Goal: Task Accomplishment & Management: Complete application form

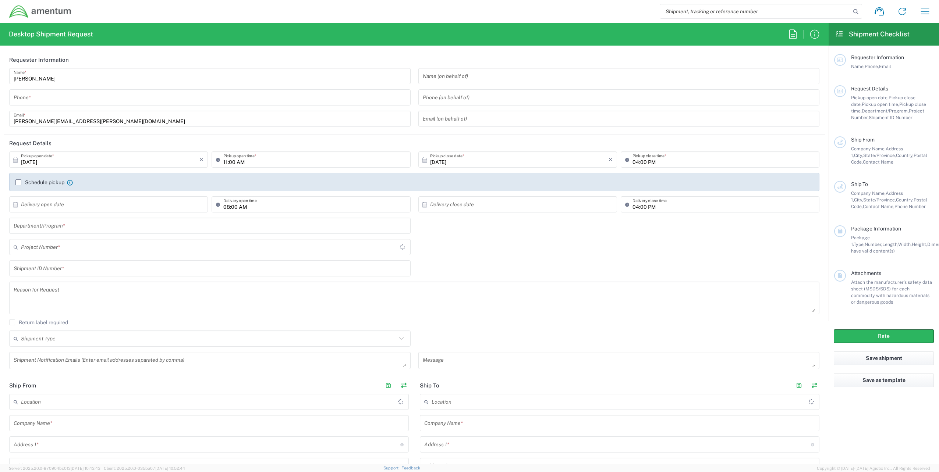
type input "IT - Support"
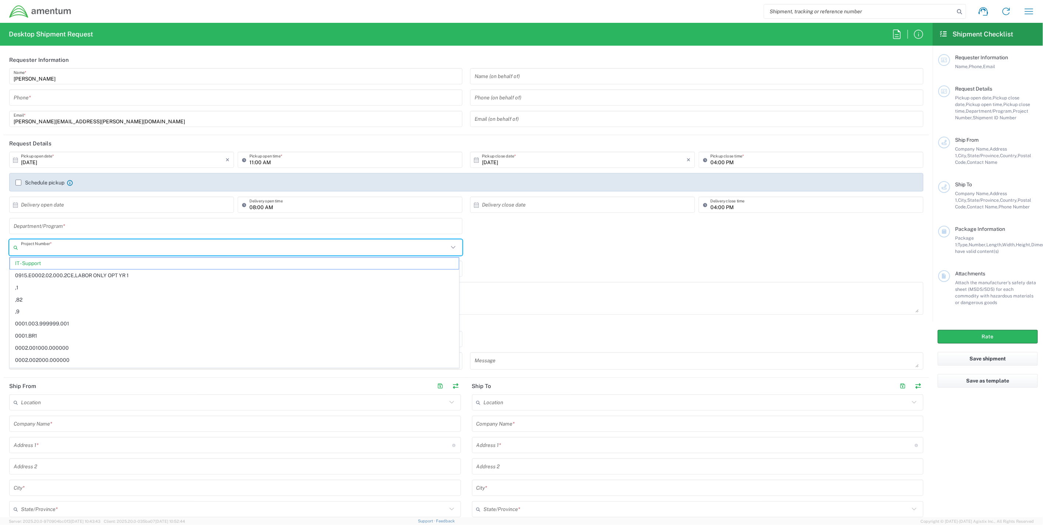
click at [65, 247] on input "text" at bounding box center [234, 247] width 427 height 13
paste input "OHVD.100468.QA000"
type input "OVHD.100468.QA000"
drag, startPoint x: 84, startPoint y: 250, endPoint x: -1, endPoint y: 248, distance: 84.6
click at [0, 248] on html "Shipment request Shipment tracking Shipment estimator Desktop shipment request …" at bounding box center [521, 262] width 1043 height 525
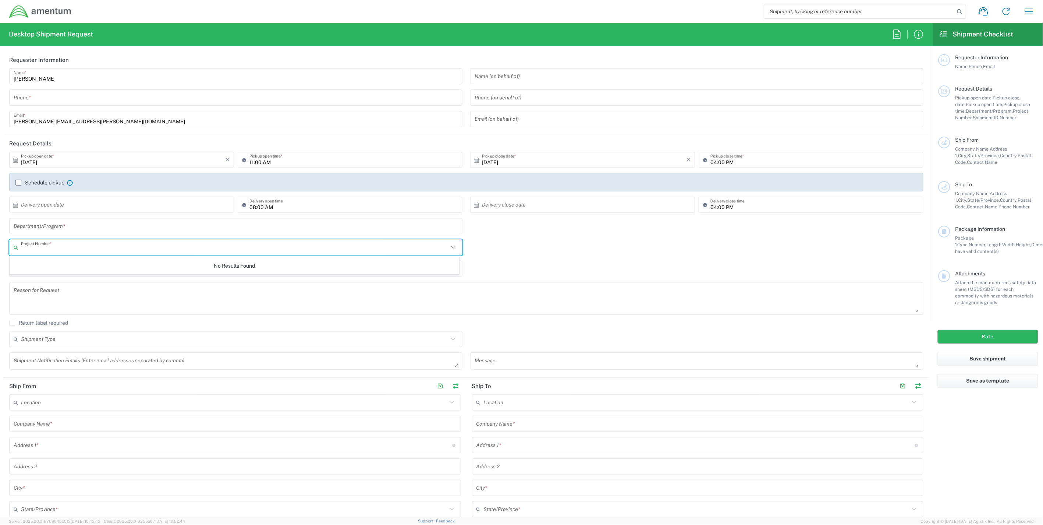
paste input "OHVD.100468.QA000"
type input "OHVD.100468.QA000"
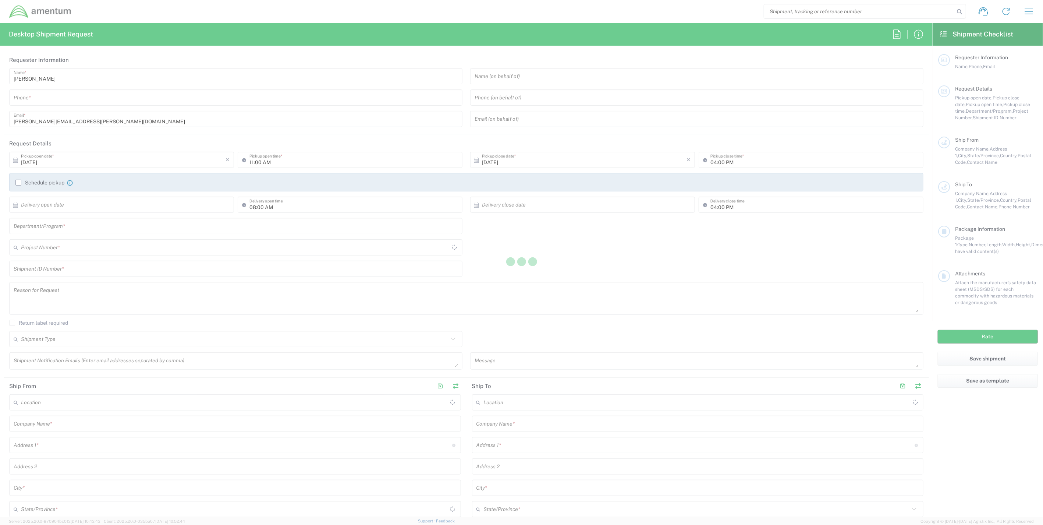
type input "[GEOGRAPHIC_DATA]"
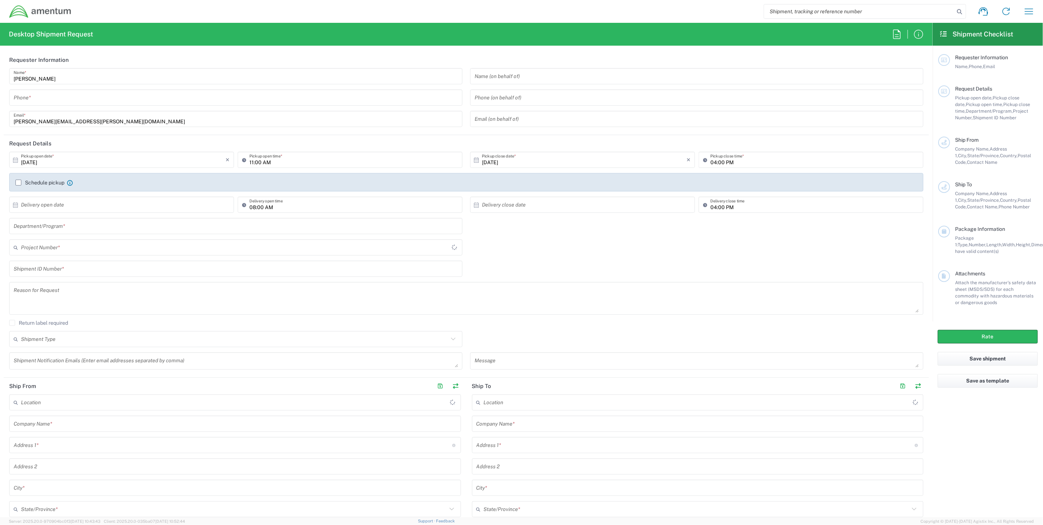
type input "[GEOGRAPHIC_DATA]"
type input "IT - Support"
click at [68, 249] on input "text" at bounding box center [234, 247] width 427 height 13
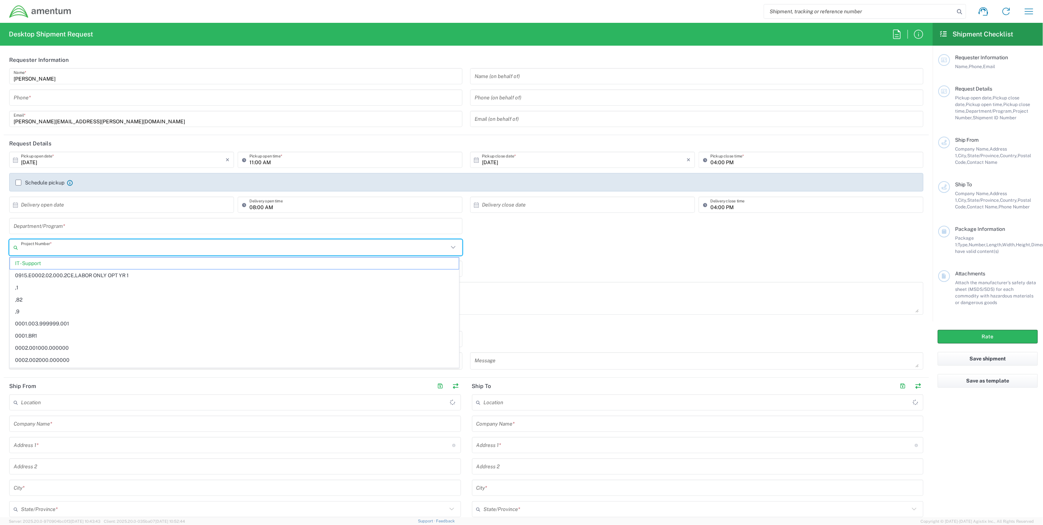
paste input "OHVD.100468.QA000"
type input "OHVD.100468.QA000"
drag, startPoint x: 101, startPoint y: 247, endPoint x: -39, endPoint y: 236, distance: 139.9
click at [0, 236] on html "Shipment request Shipment tracking Shipment estimator Desktop shipment request …" at bounding box center [521, 262] width 1043 height 525
paste input "OVHD.100468.QA000"
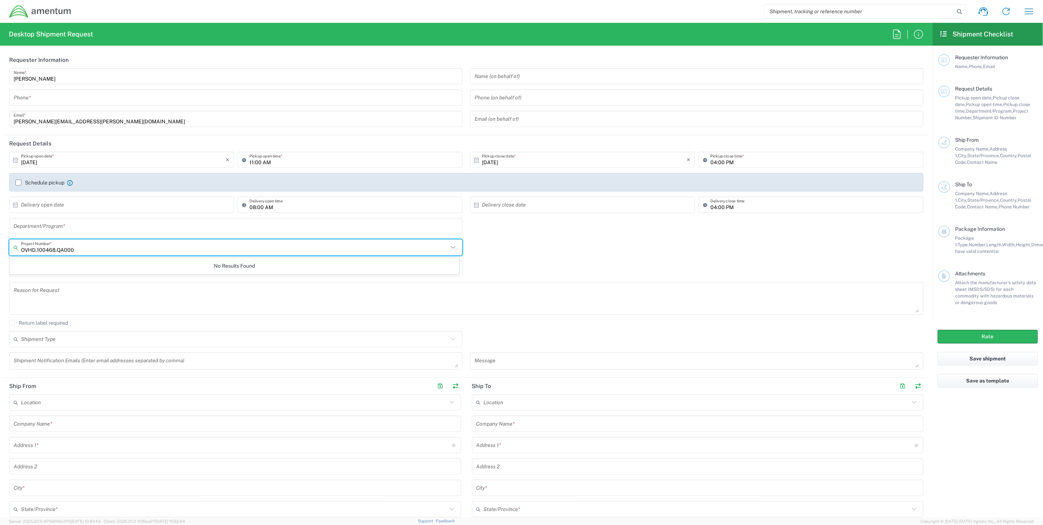
drag, startPoint x: 56, startPoint y: 247, endPoint x: 102, endPoint y: 249, distance: 45.6
click at [102, 249] on input "OVHD.100468.QA000" at bounding box center [234, 247] width 427 height 13
type input "OVHD"
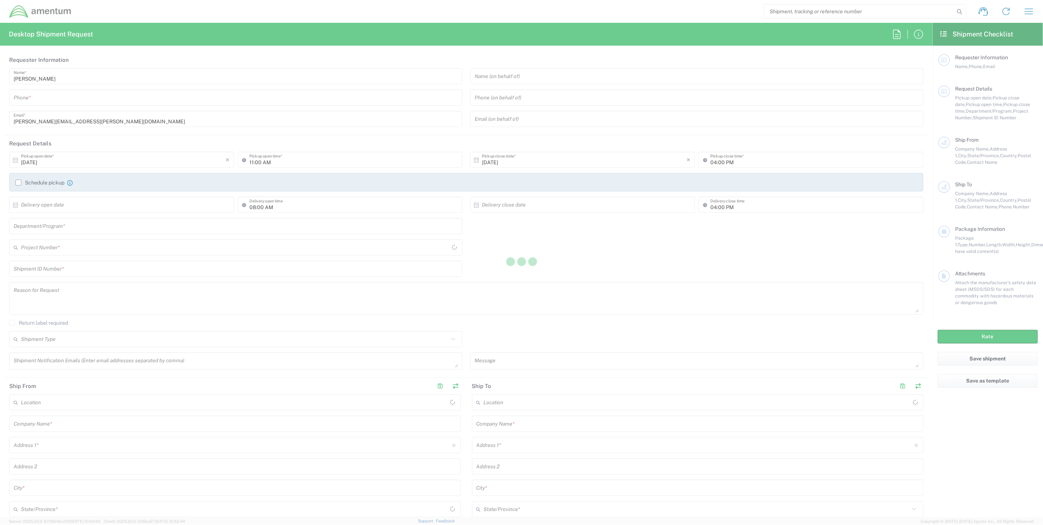
type input "[GEOGRAPHIC_DATA]"
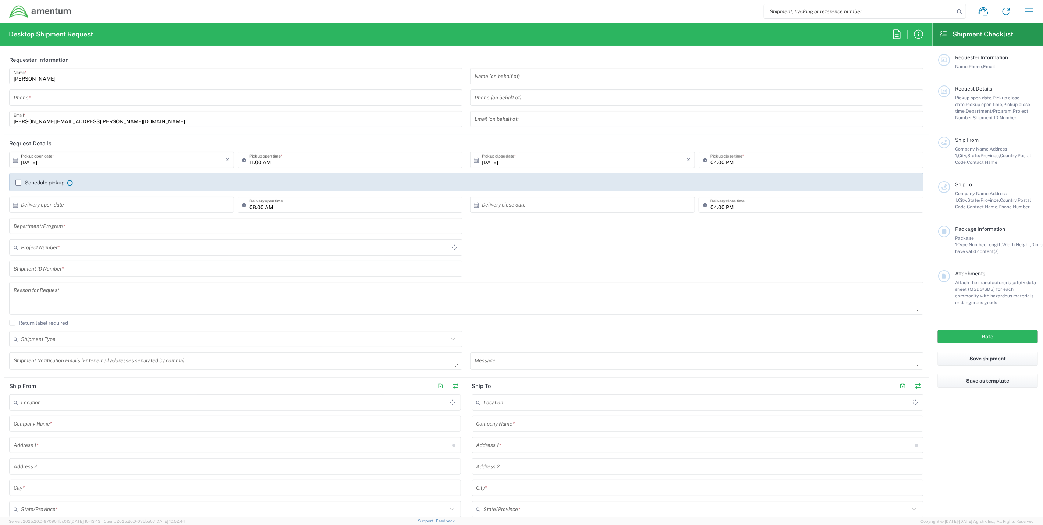
type input "IT - Support"
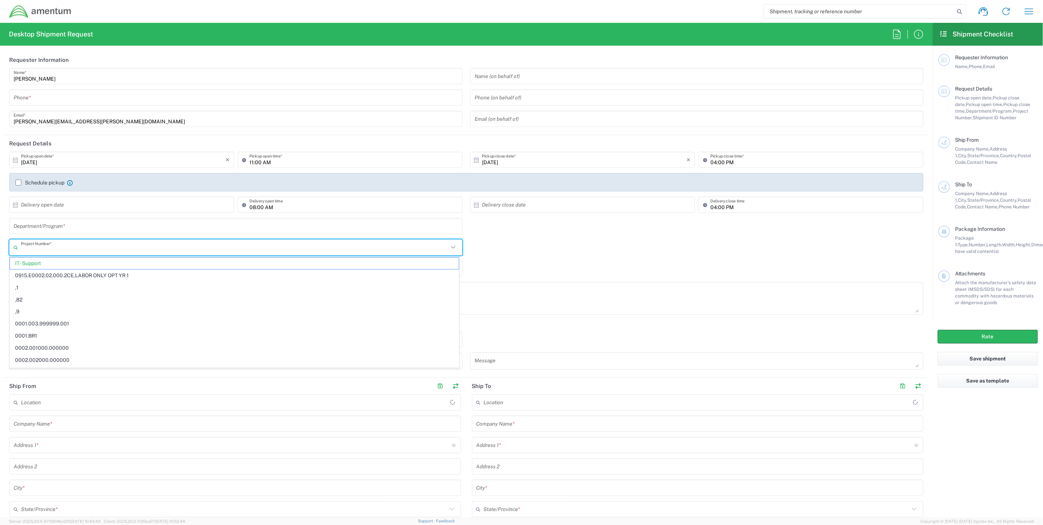
click at [65, 249] on input "text" at bounding box center [234, 247] width 427 height 13
paste input "OVHD.100468.QA000"
type input "OVHD.100468.QA000"
